Goal: Task Accomplishment & Management: Complete application form

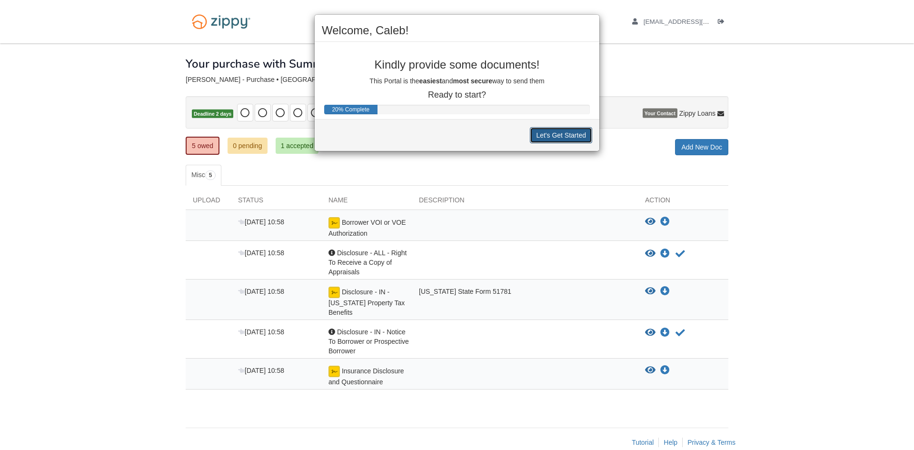
click at [561, 138] on button "Let's Get Started" at bounding box center [561, 135] width 62 height 16
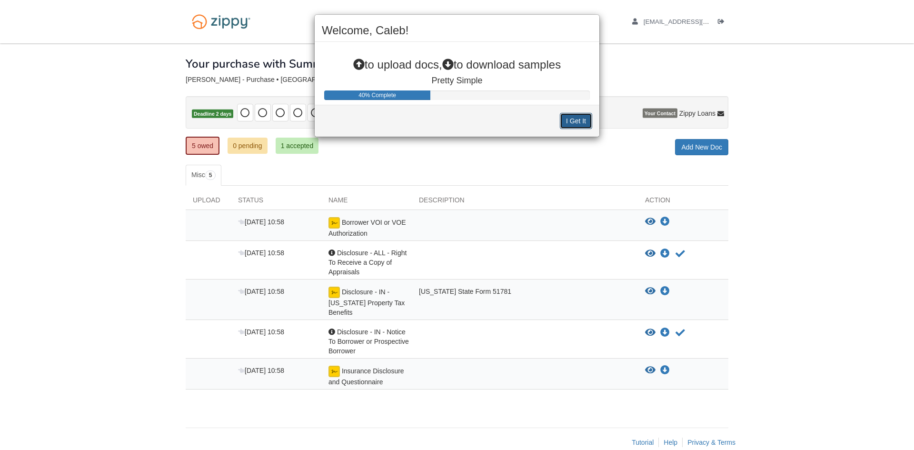
click at [581, 118] on button "I Get It" at bounding box center [576, 121] width 32 height 16
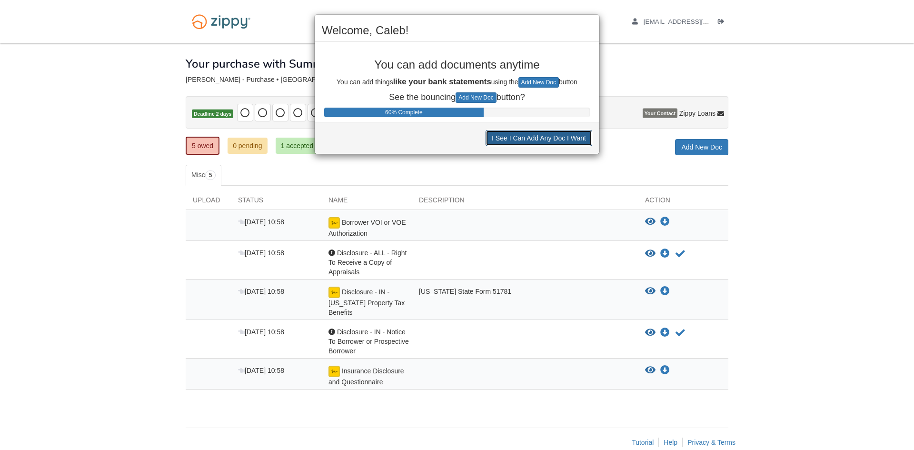
click at [545, 137] on button "I See I Can Add Any Doc I Want" at bounding box center [538, 138] width 107 height 16
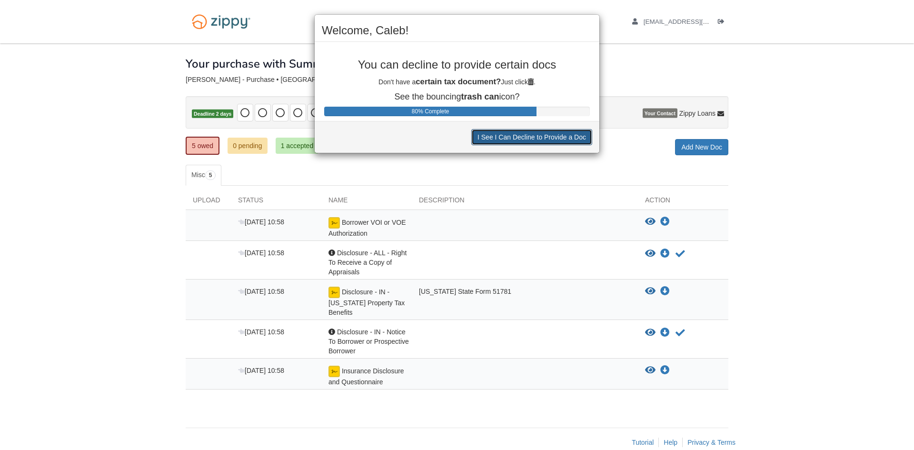
click at [545, 137] on button "I See I Can Decline to Provide a Doc" at bounding box center [531, 137] width 121 height 16
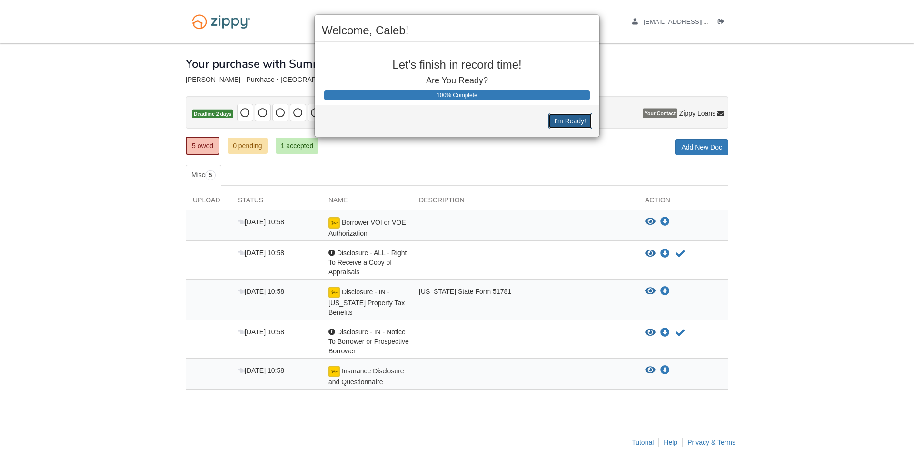
click at [563, 122] on button "I'm Ready!" at bounding box center [570, 121] width 44 height 16
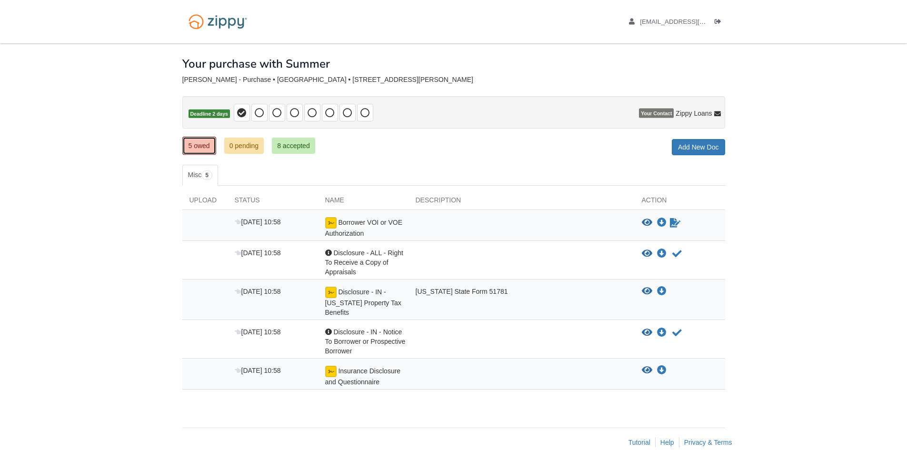
click at [208, 147] on link "5 owed" at bounding box center [199, 146] width 34 height 18
click at [332, 222] on img at bounding box center [330, 222] width 11 height 11
click at [335, 235] on span "Borrower VOI or VOE Authorization" at bounding box center [363, 227] width 77 height 19
click at [672, 223] on icon "Sign Form" at bounding box center [675, 223] width 10 height 10
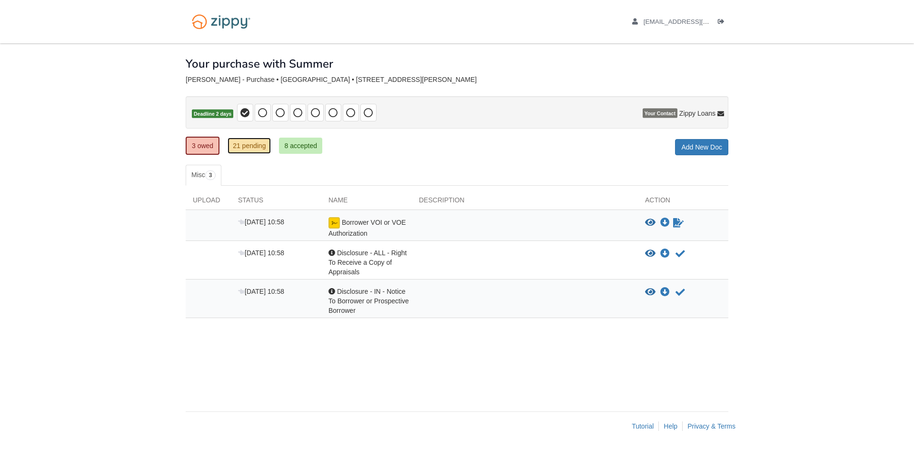
click at [242, 147] on link "21 pending" at bounding box center [248, 146] width 43 height 16
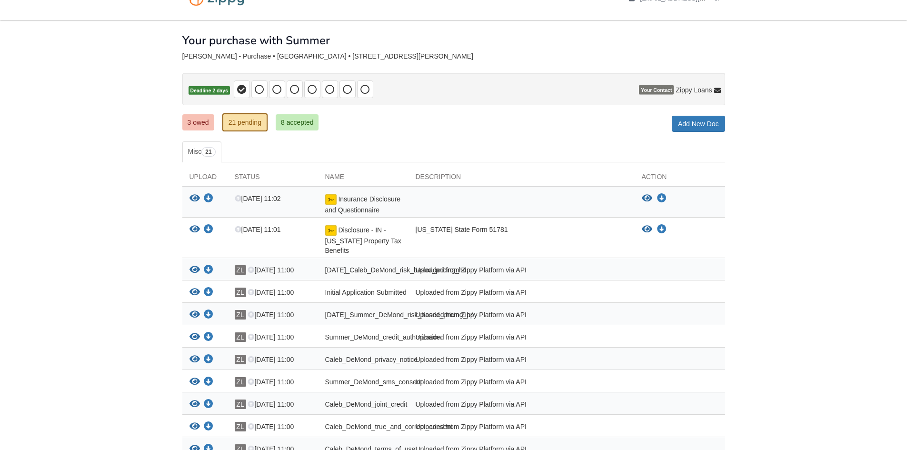
scroll to position [24, 0]
click at [198, 123] on link "3 owed" at bounding box center [198, 122] width 32 height 16
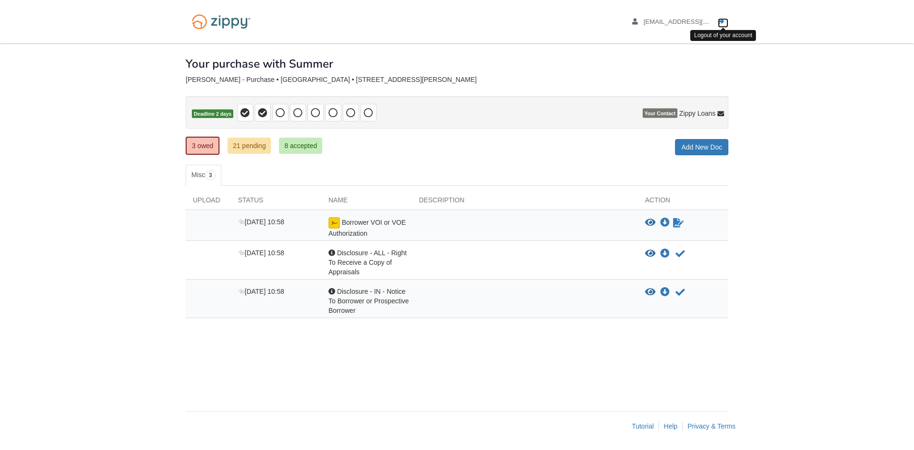
click at [720, 20] on icon "Log out" at bounding box center [721, 22] width 7 height 7
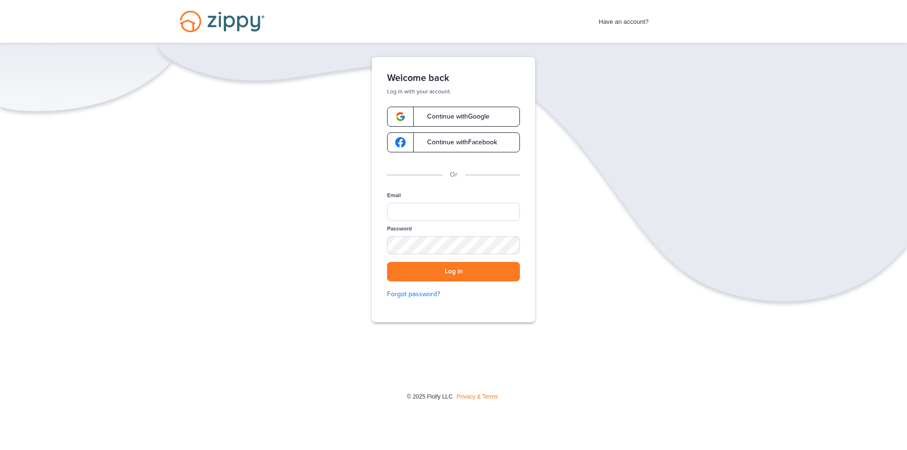
click at [609, 22] on span "Have an account?" at bounding box center [624, 19] width 50 height 15
click at [622, 20] on span "Have an account?" at bounding box center [624, 19] width 50 height 15
click at [622, 104] on div "Verify your Email We just resent an email with a link to set your password to .…" at bounding box center [453, 219] width 907 height 324
